Goal: Task Accomplishment & Management: Use online tool/utility

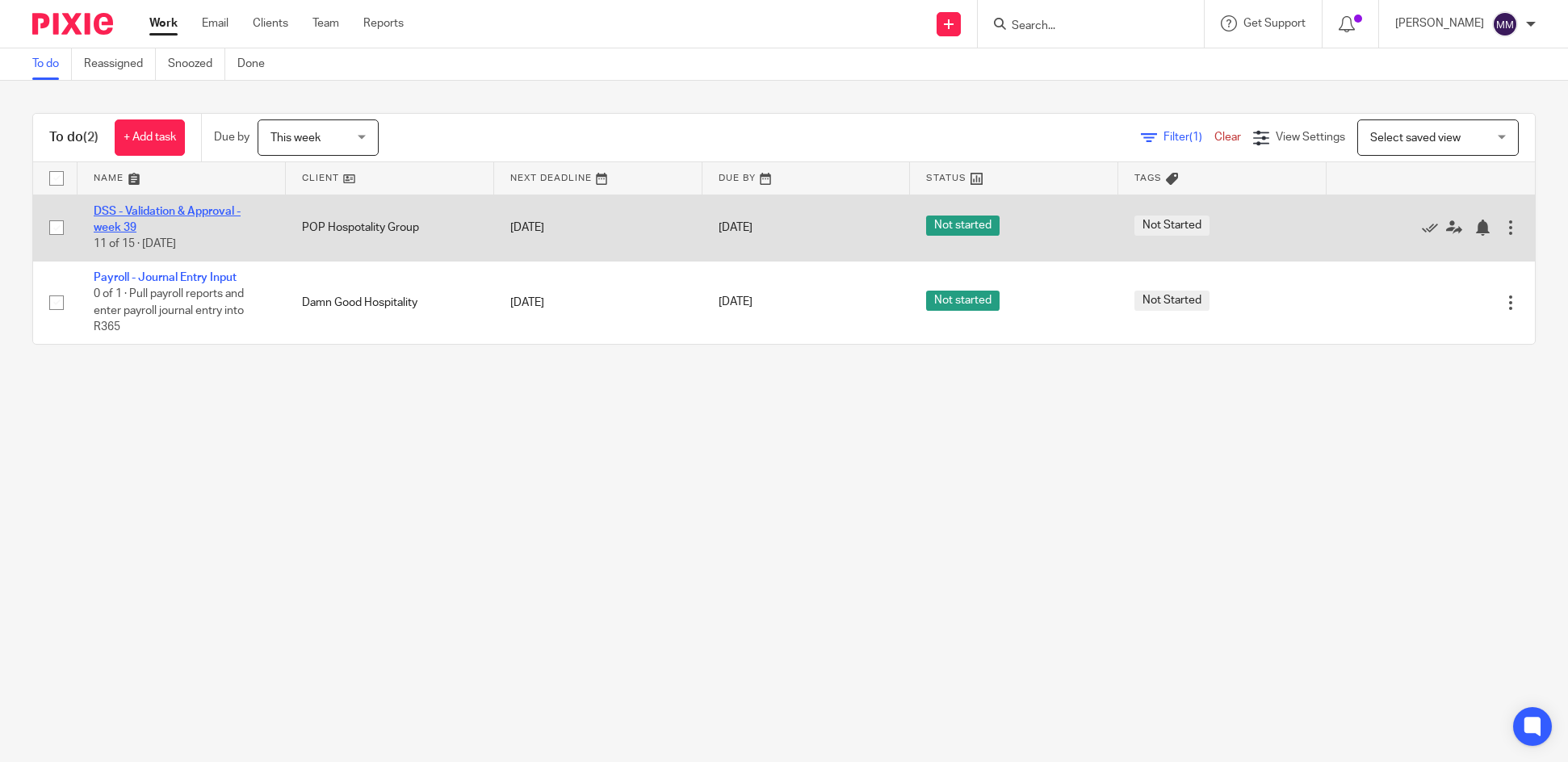
click at [219, 209] on link "DSS - Validation & Approval - week 39" at bounding box center [166, 220] width 147 height 28
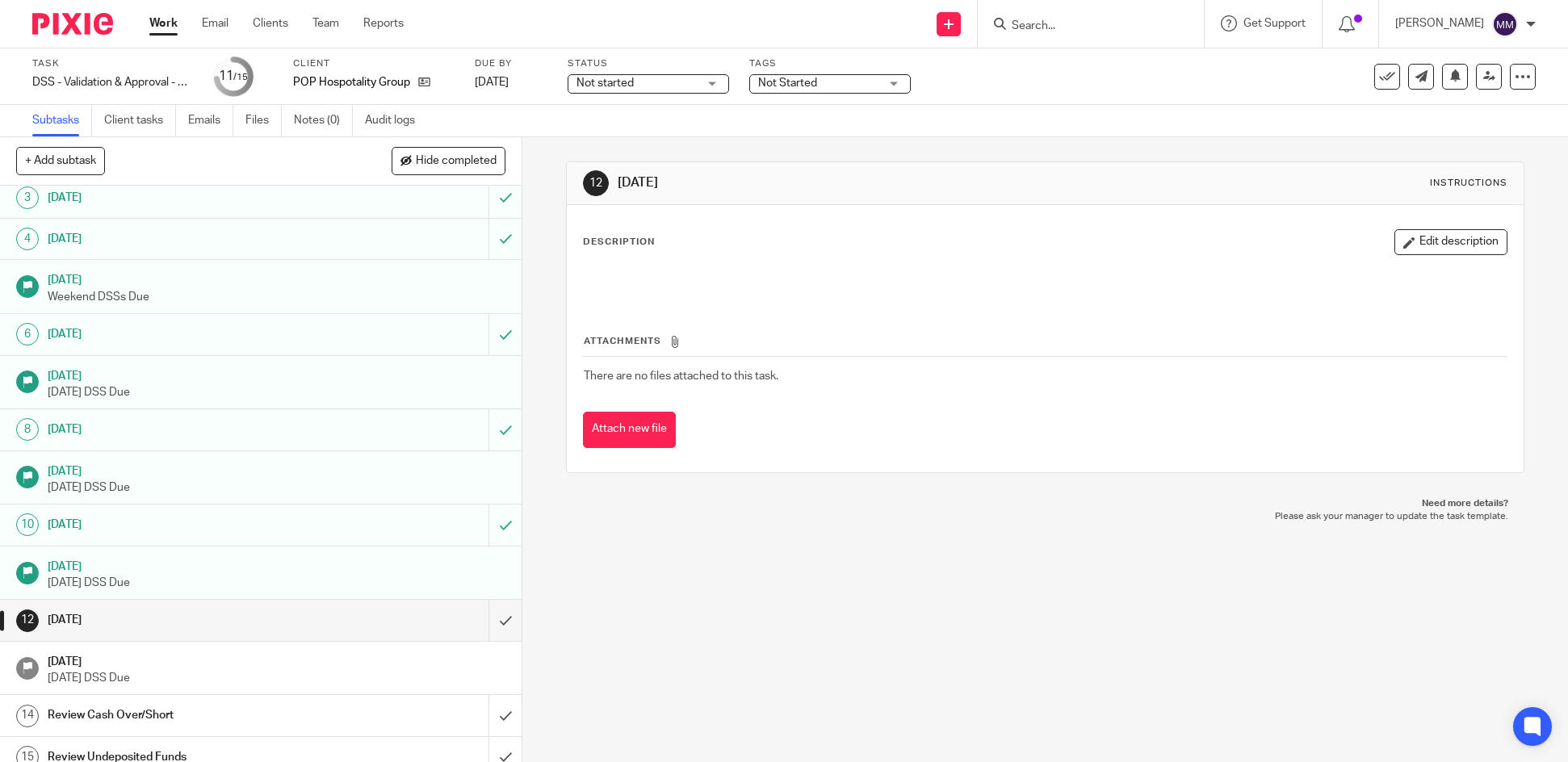
scroll to position [107, 0]
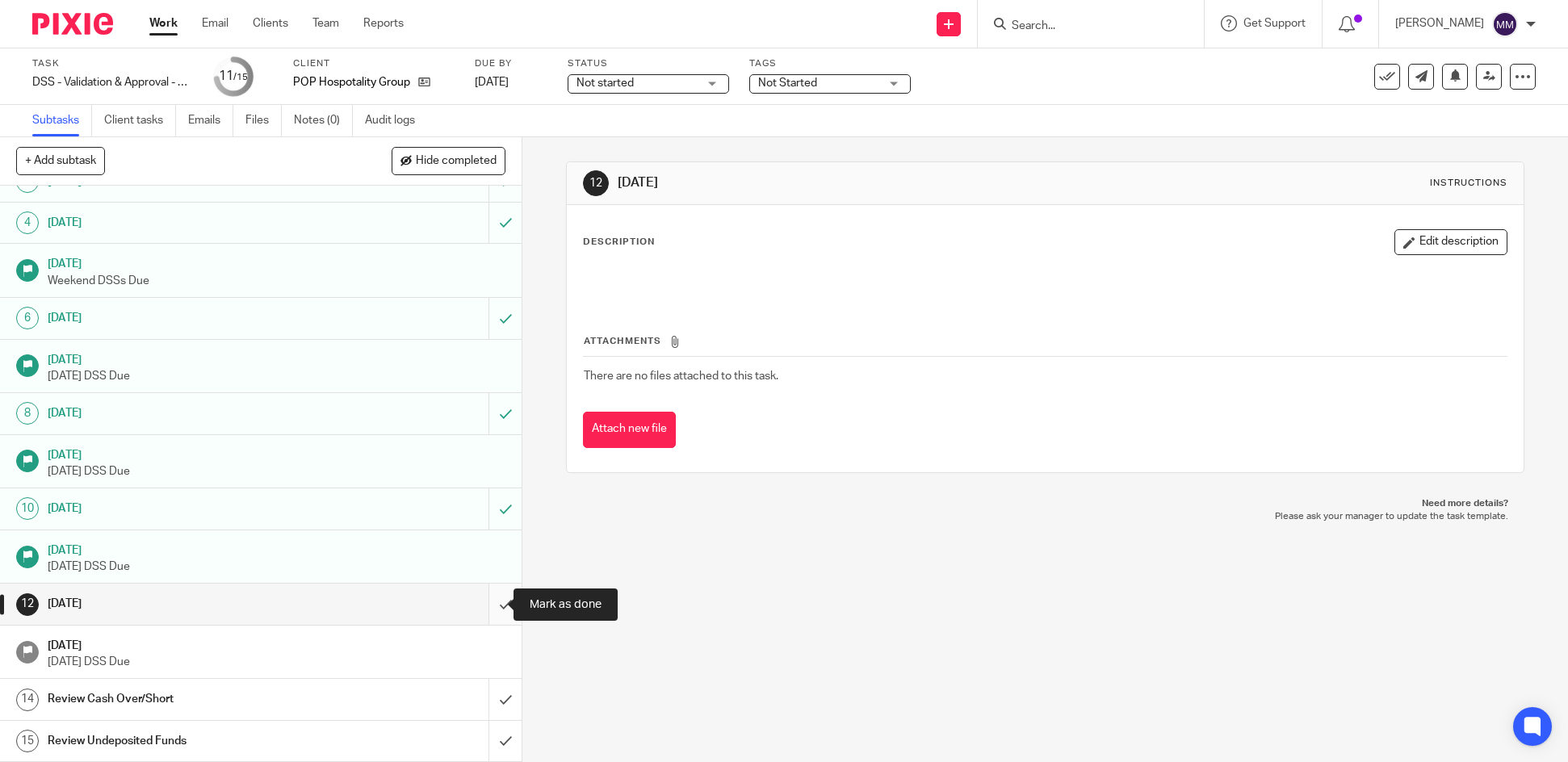
click at [486, 603] on input "submit" at bounding box center [261, 604] width 522 height 41
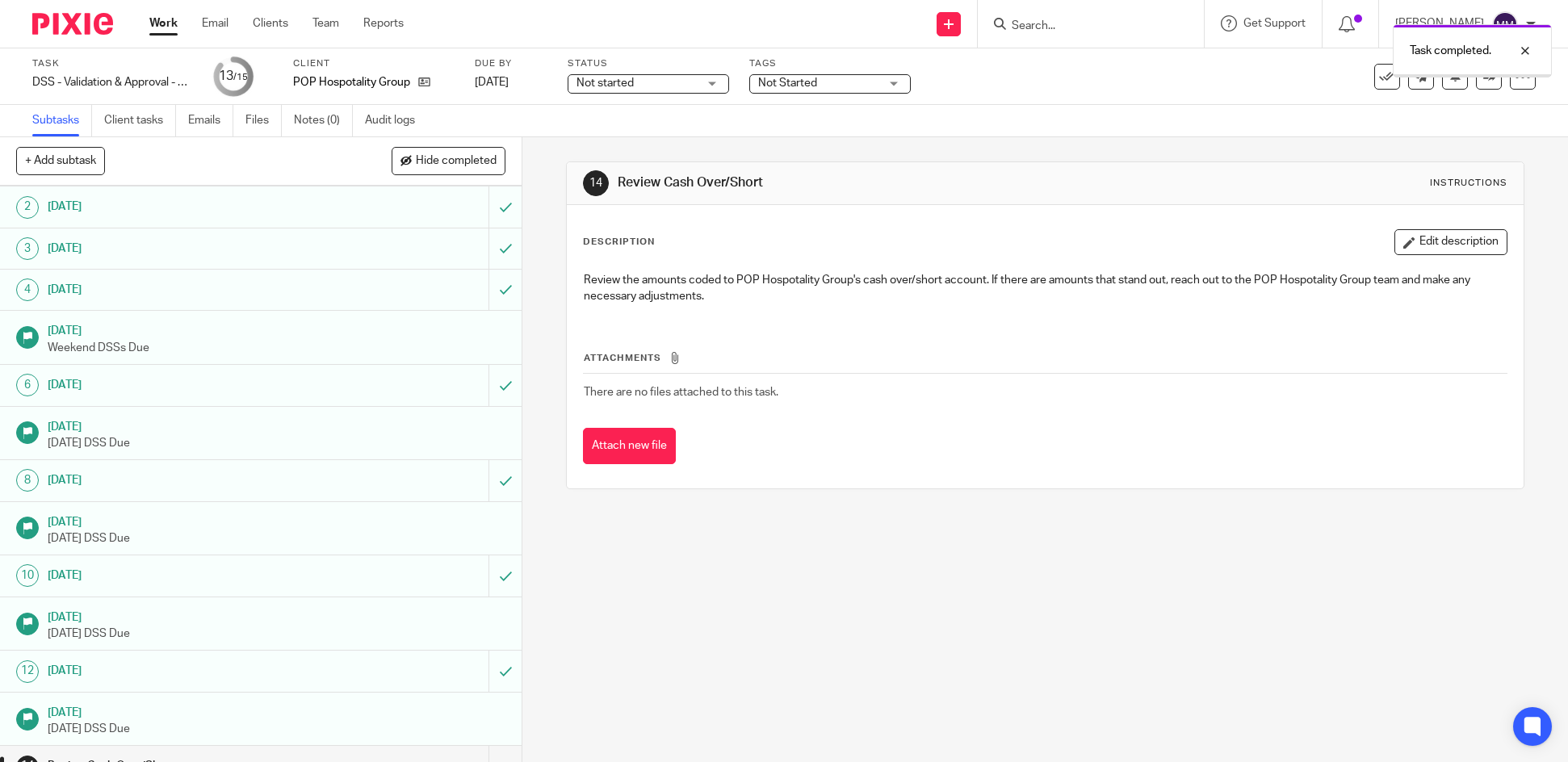
scroll to position [107, 0]
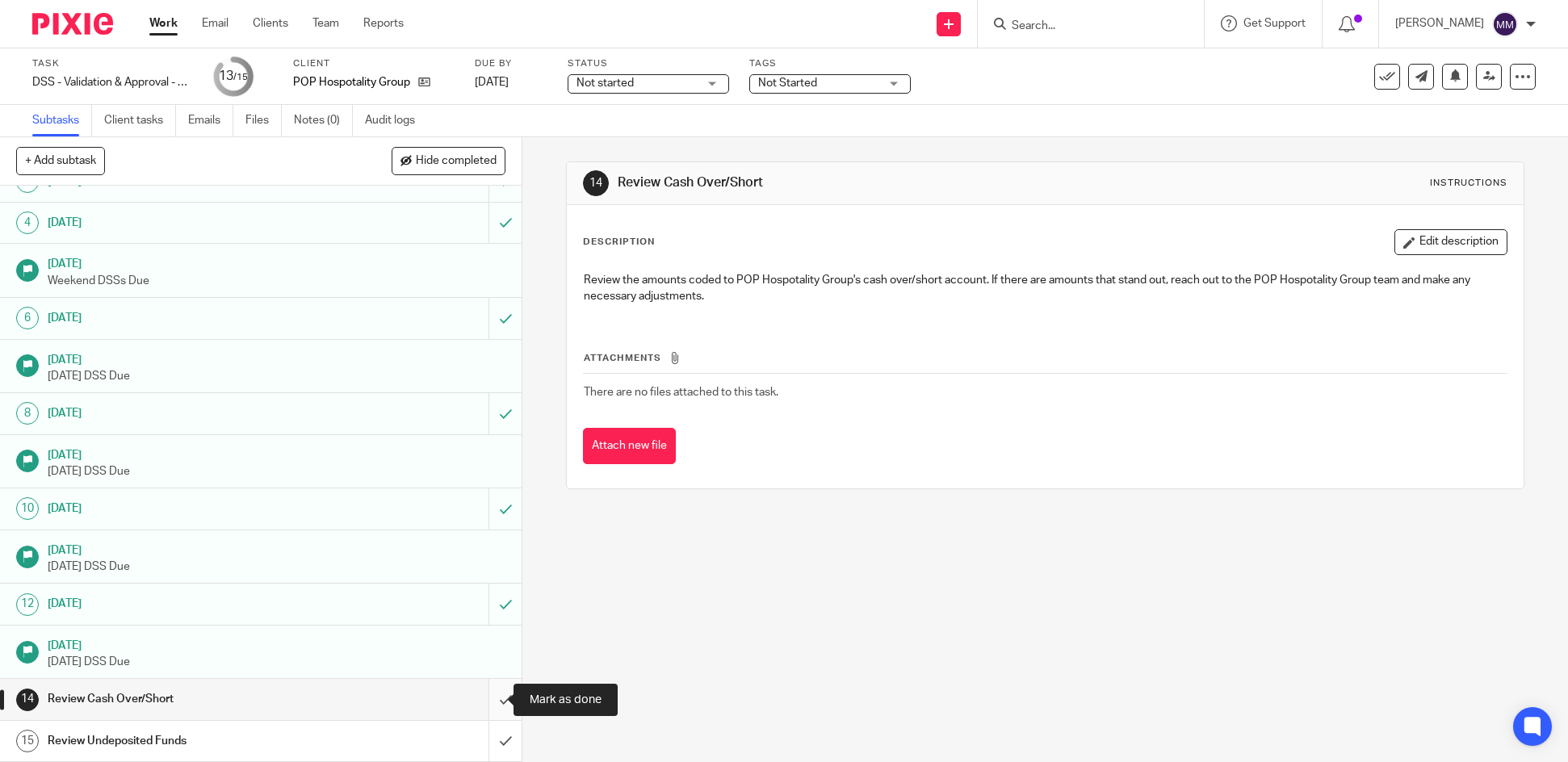
click at [489, 708] on input "submit" at bounding box center [261, 699] width 522 height 41
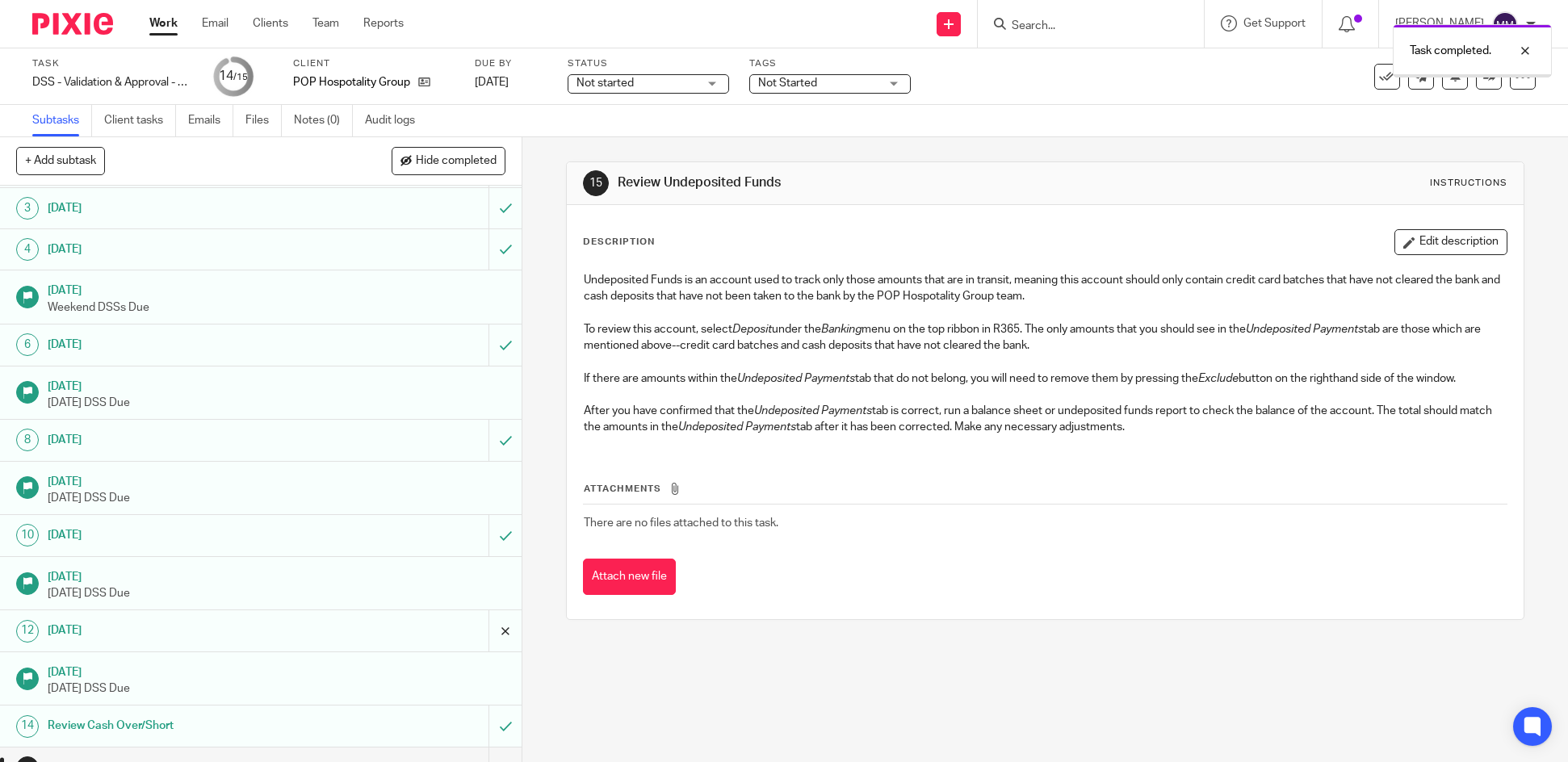
scroll to position [107, 0]
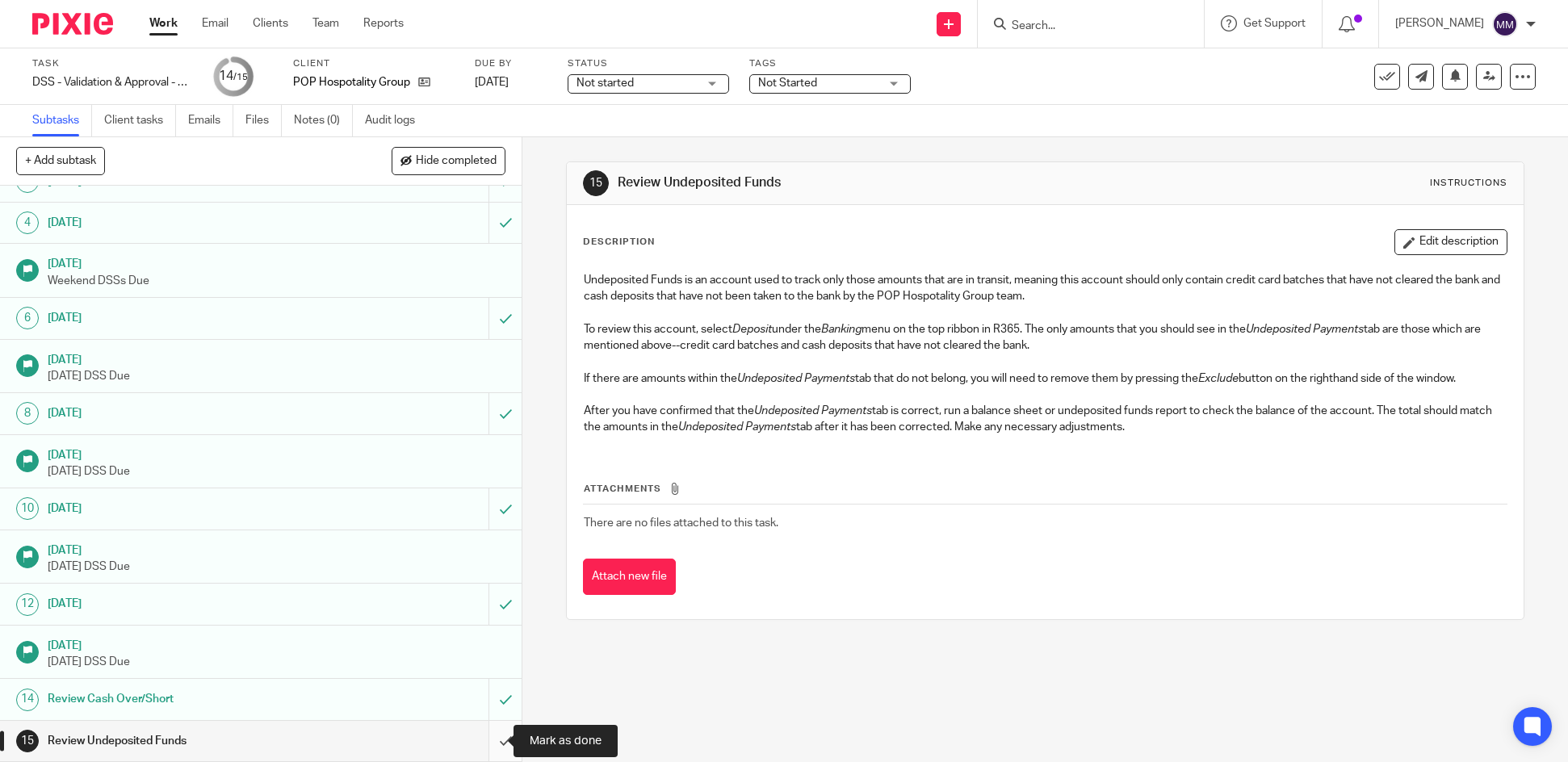
click at [493, 738] on input "submit" at bounding box center [261, 741] width 522 height 41
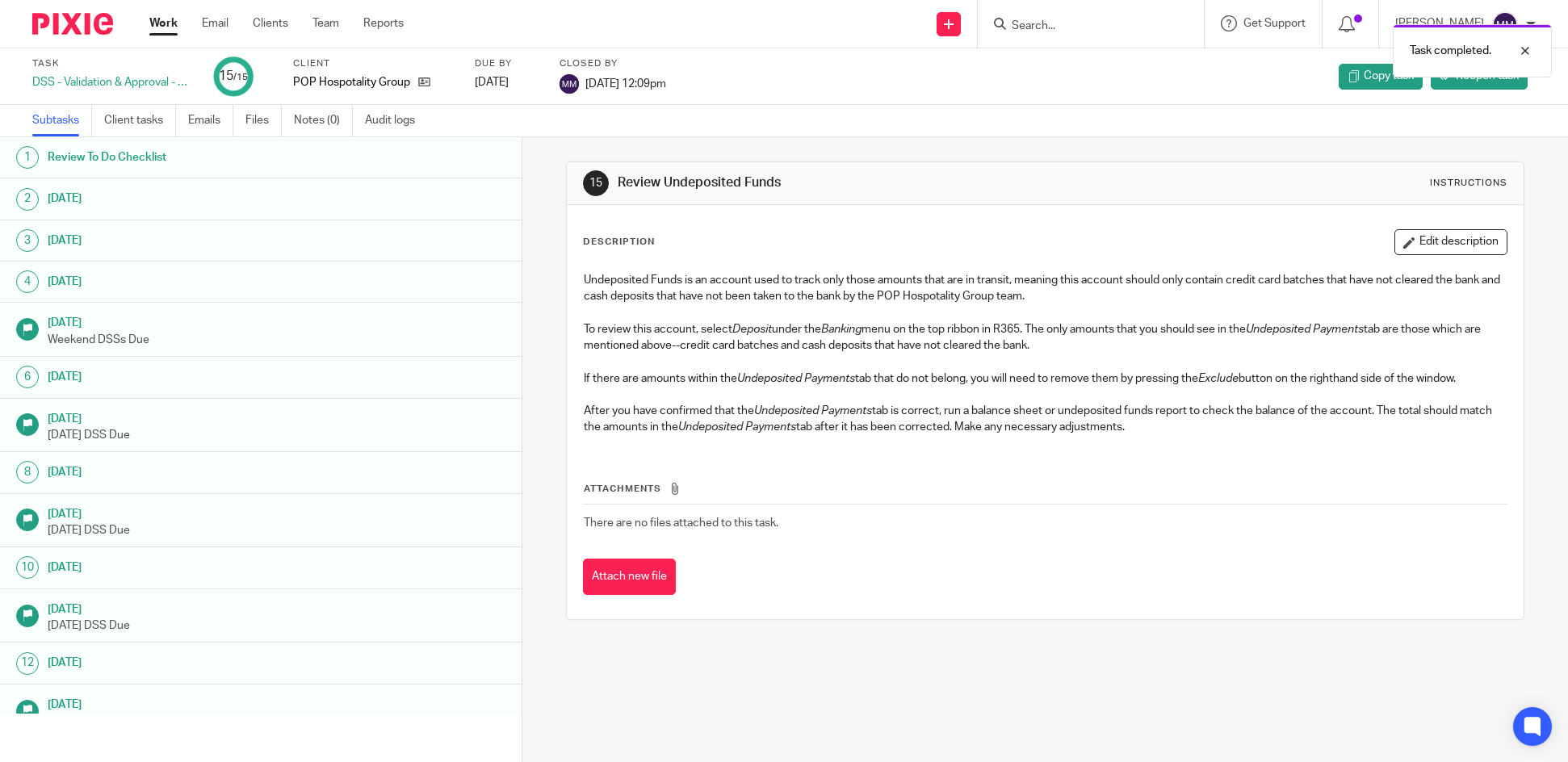
click at [172, 20] on link "Work" at bounding box center [163, 24] width 28 height 16
